Goal: Communication & Community: Participate in discussion

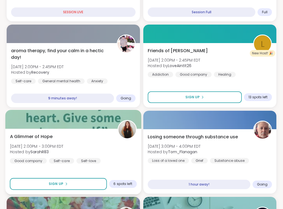
scroll to position [361, 0]
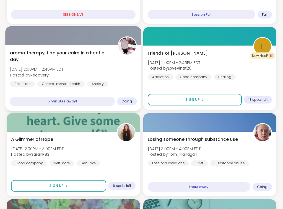
click at [60, 102] on div "5 minutes away!" at bounding box center [62, 102] width 105 height 10
click at [59, 102] on div "5 minutes away!" at bounding box center [62, 102] width 105 height 10
click at [82, 98] on div "5 minutes away!" at bounding box center [62, 102] width 105 height 10
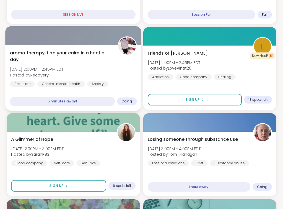
click at [79, 90] on div "aroma therapy, find your calm in a hectic day! Tue, Sep 09 | 2:00PM - 2:45PM ED…" at bounding box center [73, 78] width 136 height 66
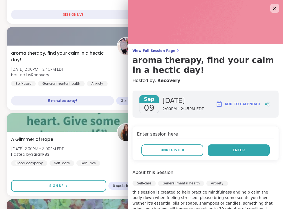
click at [234, 149] on span "Enter" at bounding box center [239, 150] width 12 height 5
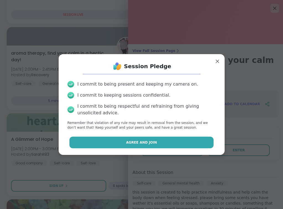
click at [154, 143] on span "Agree and Join" at bounding box center [141, 142] width 31 height 5
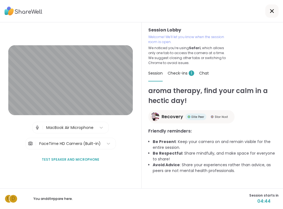
click at [79, 159] on span "Test speaker and microphone" at bounding box center [71, 159] width 58 height 5
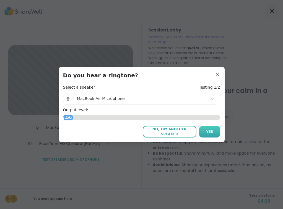
click at [210, 129] on span "Yes" at bounding box center [209, 131] width 7 height 5
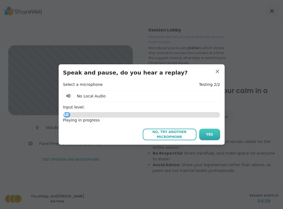
click at [208, 133] on span "Yes" at bounding box center [209, 134] width 7 height 5
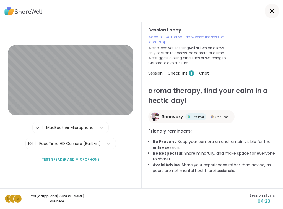
click at [79, 159] on span "Test speaker and microphone" at bounding box center [71, 159] width 58 height 5
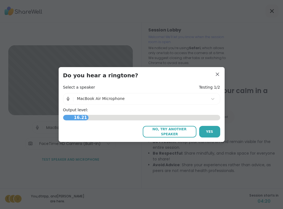
click at [159, 131] on span "No, try another speaker" at bounding box center [170, 132] width 48 height 10
click at [209, 132] on span "Yes" at bounding box center [209, 131] width 7 height 5
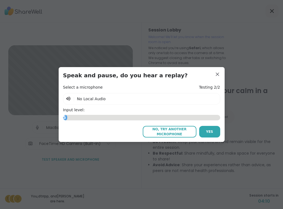
click at [138, 97] on div "| No Local Audio" at bounding box center [141, 99] width 157 height 12
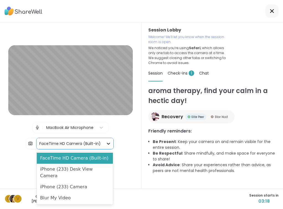
click at [107, 143] on icon at bounding box center [109, 144] width 6 height 6
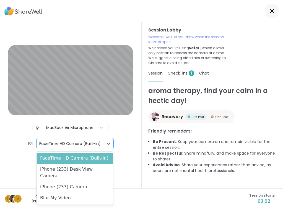
click at [97, 160] on div "FaceTime HD Camera (Built-in)" at bounding box center [75, 158] width 76 height 11
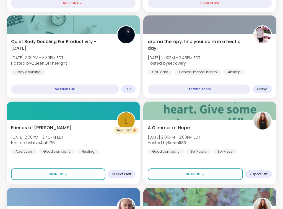
scroll to position [286, 0]
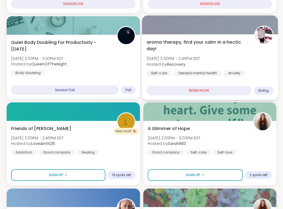
click at [201, 87] on div "SESSION LIVE" at bounding box center [198, 91] width 105 height 10
click at [207, 89] on div "SESSION LIVE" at bounding box center [198, 91] width 105 height 10
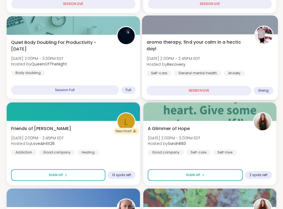
click at [203, 72] on div "General mental health" at bounding box center [198, 74] width 48 height 6
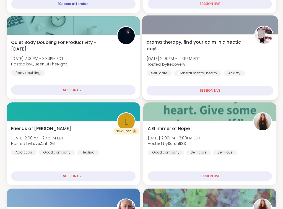
click at [203, 73] on h3 "aroma therapy, find your calm in a hectic day!" at bounding box center [208, 65] width 141 height 20
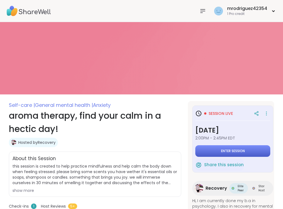
click at [228, 151] on span "Enter session" at bounding box center [233, 151] width 24 height 4
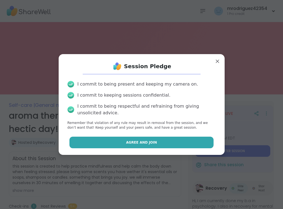
click at [147, 142] on span "Agree and Join" at bounding box center [141, 142] width 31 height 5
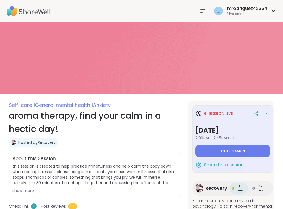
type textarea "*"
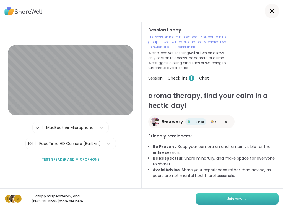
click at [235, 198] on span "Join now" at bounding box center [234, 199] width 15 height 5
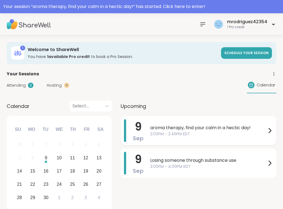
click at [268, 130] on icon at bounding box center [269, 131] width 7 height 7
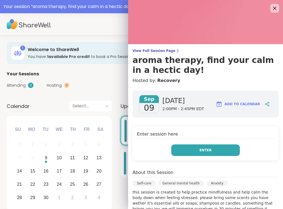
click at [203, 148] on span "Enter" at bounding box center [205, 150] width 12 height 5
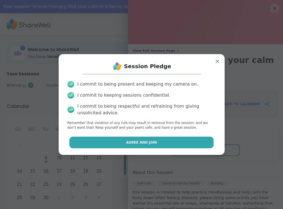
click at [178, 141] on button "Agree and Join" at bounding box center [141, 143] width 144 height 12
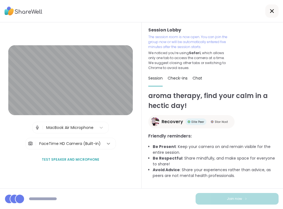
click at [108, 144] on icon at bounding box center [109, 144] width 6 height 6
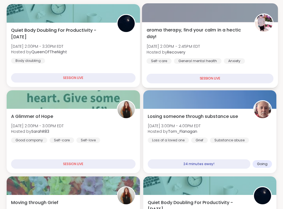
scroll to position [139, 0]
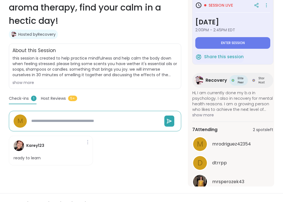
type textarea "*"
